Goal: Book appointment/travel/reservation

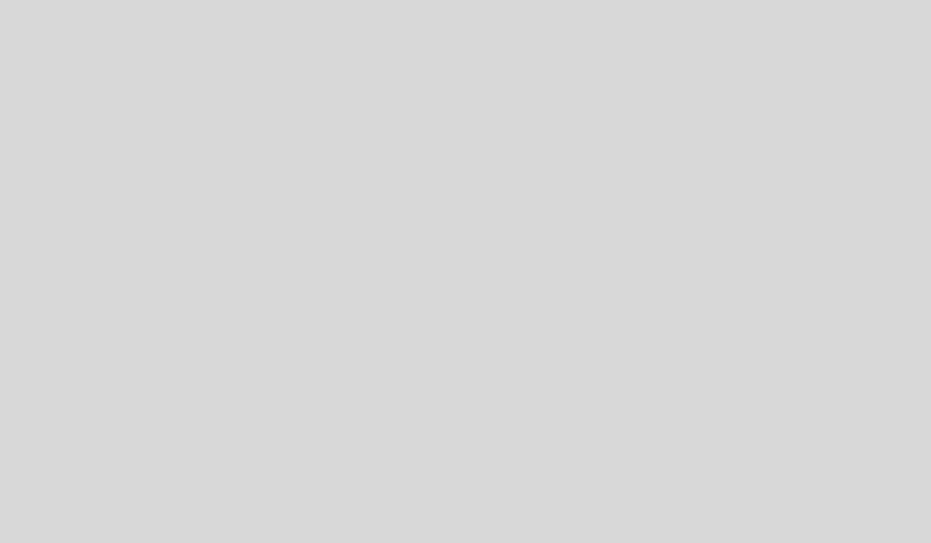
select select "es"
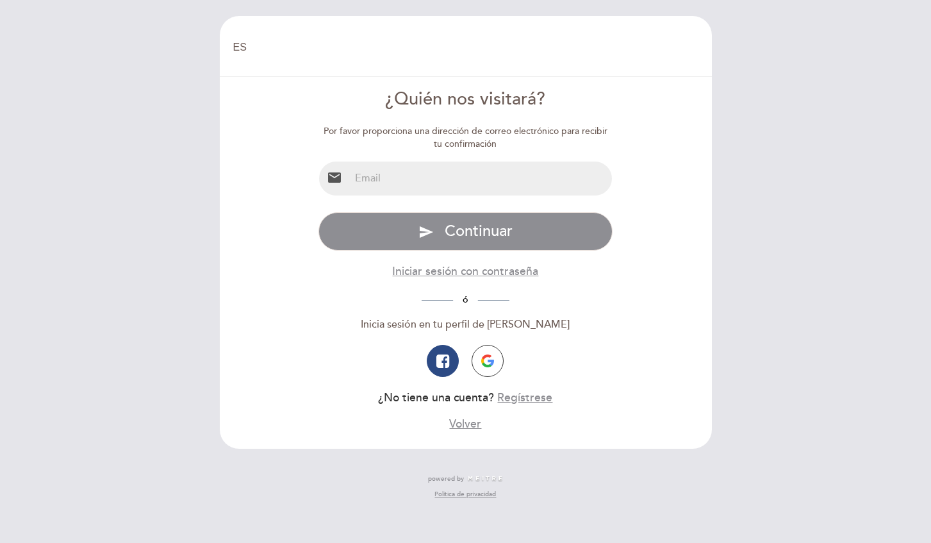
click at [394, 166] on input "email" at bounding box center [481, 179] width 262 height 34
type input "[EMAIL_ADDRESS][DOMAIN_NAME]"
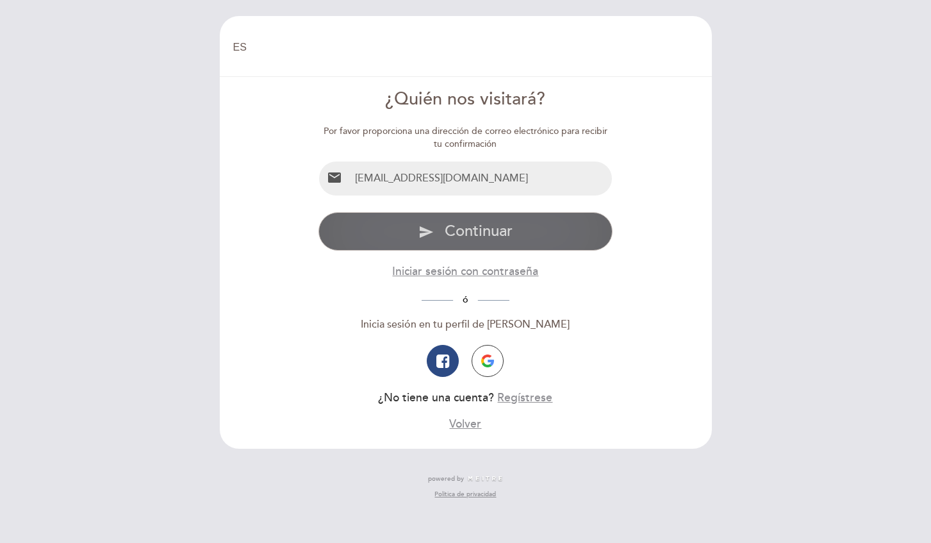
drag, startPoint x: 474, startPoint y: 230, endPoint x: 477, endPoint y: 260, distance: 29.6
click at [474, 230] on span "Continuar" at bounding box center [479, 231] width 68 height 19
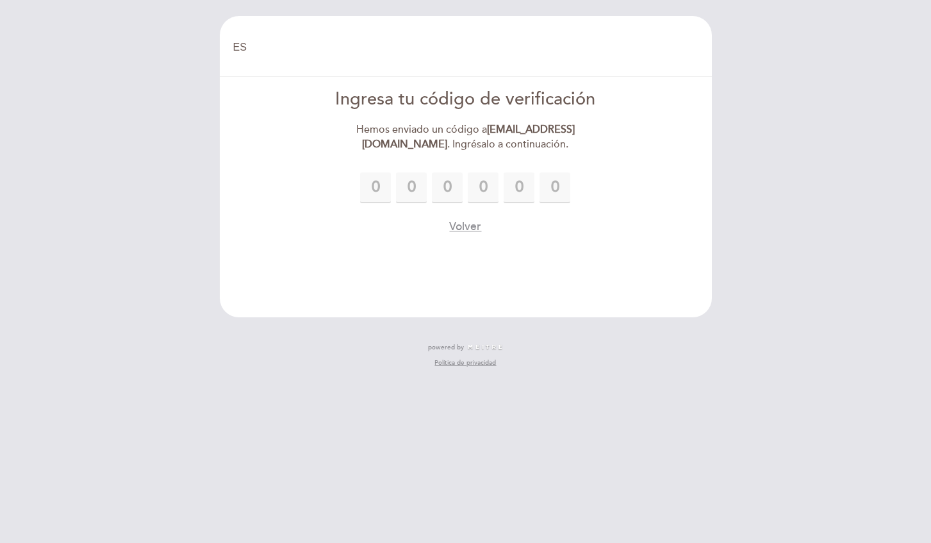
type input "3"
type input "7"
type input "0"
type input "8"
type input "9"
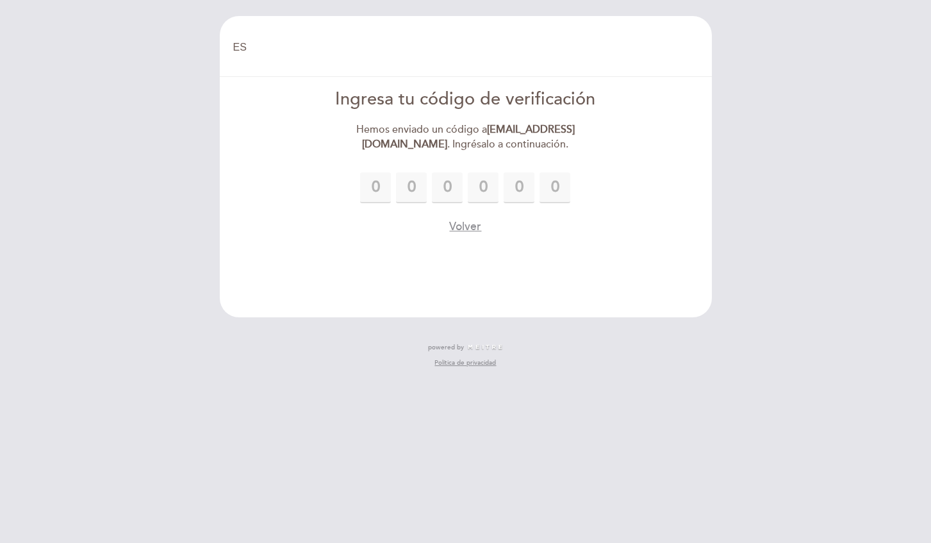
type input "4"
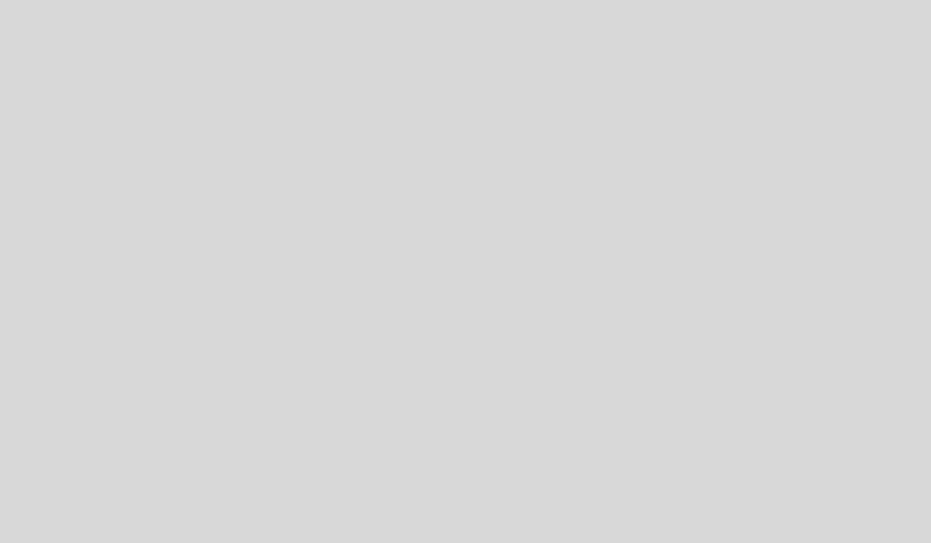
select select "es"
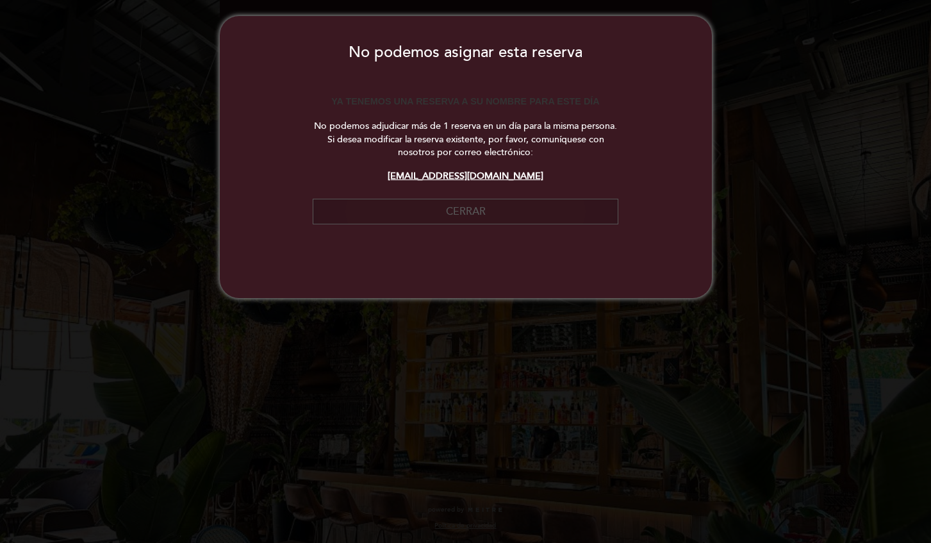
click at [455, 210] on button "Cerrar" at bounding box center [465, 212] width 305 height 26
